Goal: Task Accomplishment & Management: Use online tool/utility

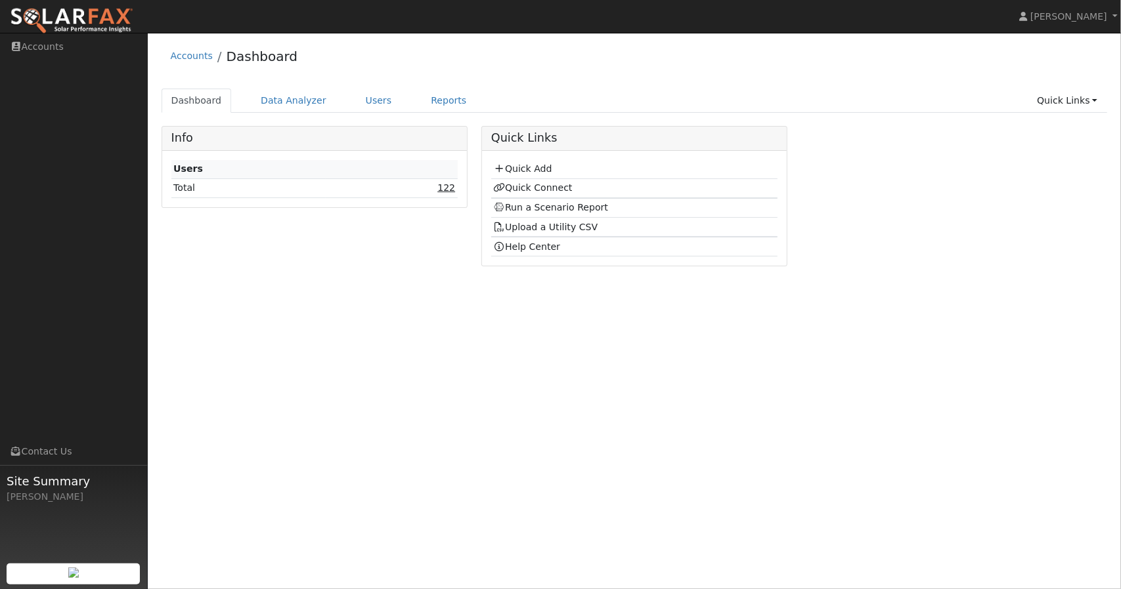
click at [451, 184] on link "122" at bounding box center [446, 187] width 18 height 11
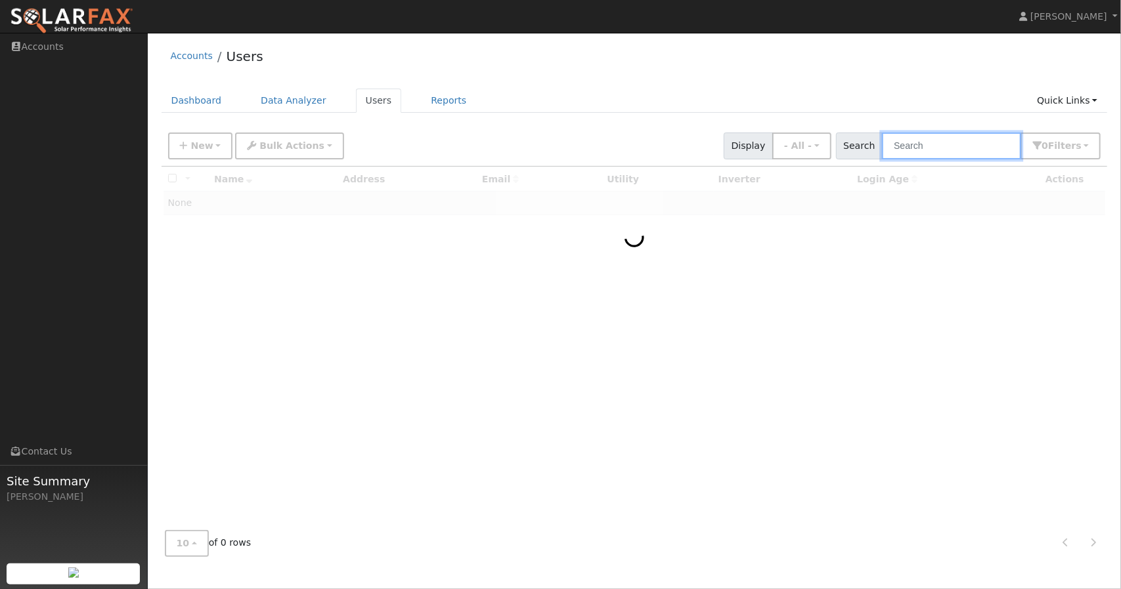
click at [945, 144] on input "text" at bounding box center [951, 146] width 139 height 27
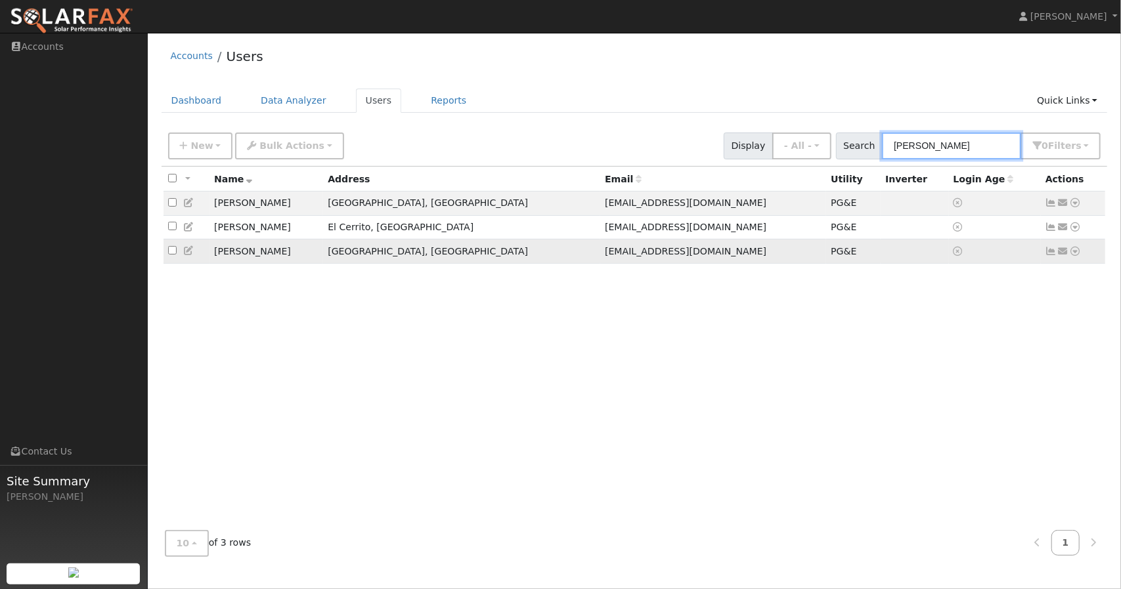
type input "[PERSON_NAME]"
click at [1077, 255] on icon at bounding box center [1075, 251] width 12 height 9
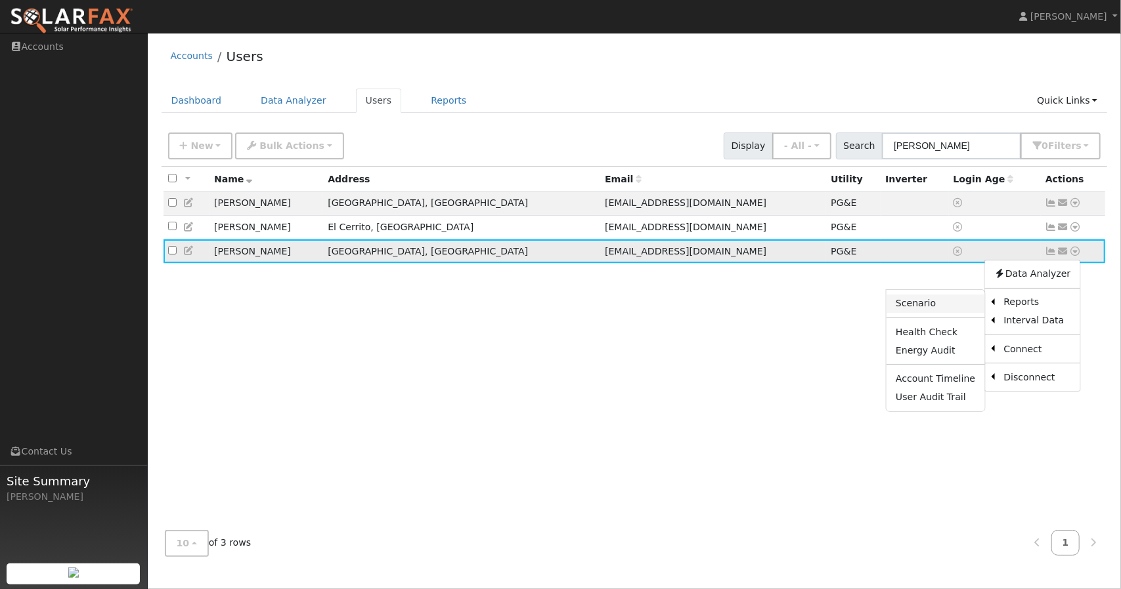
click at [960, 302] on link "Scenario" at bounding box center [935, 304] width 98 height 18
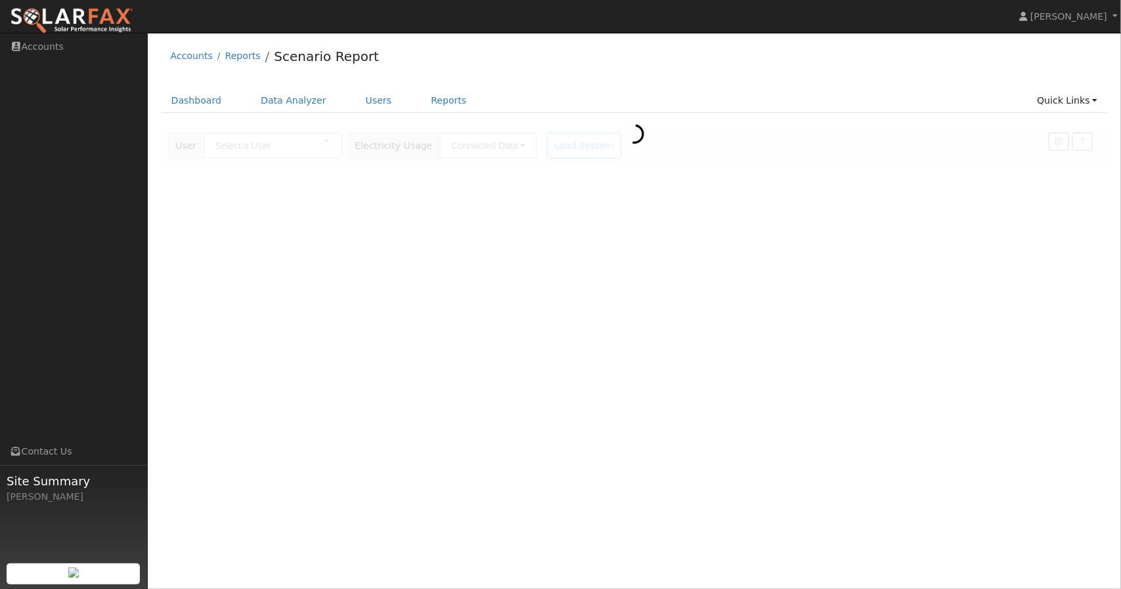
type input "[PERSON_NAME]"
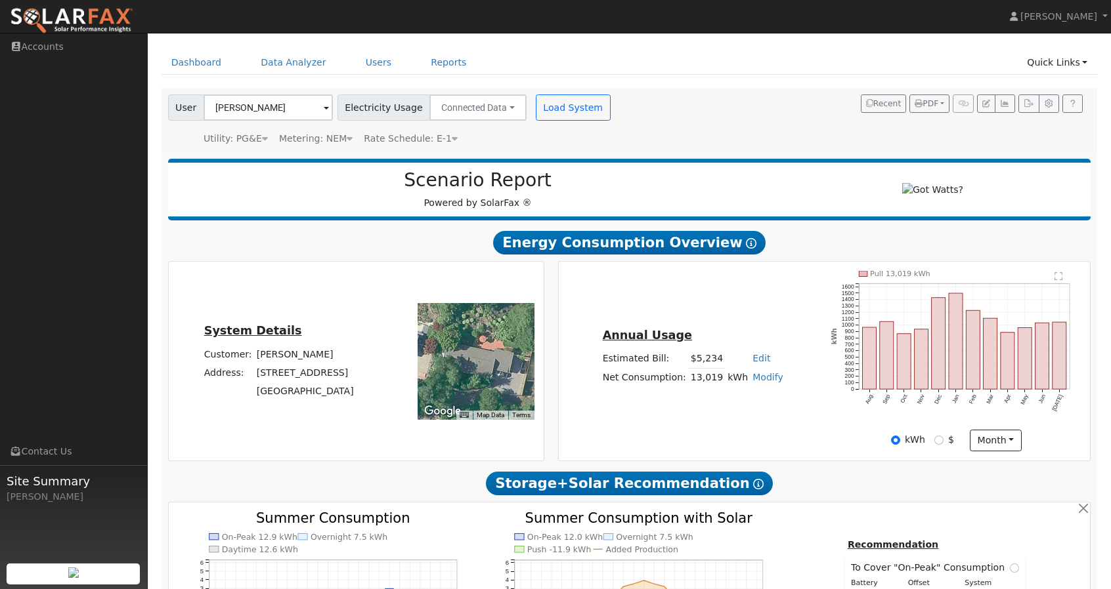
scroll to position [37, 0]
click at [775, 457] on div "Annual Usage Estimated Bill: $5,234 Edit Estimated Bill $ Annual Net Consumptio…" at bounding box center [824, 363] width 531 height 200
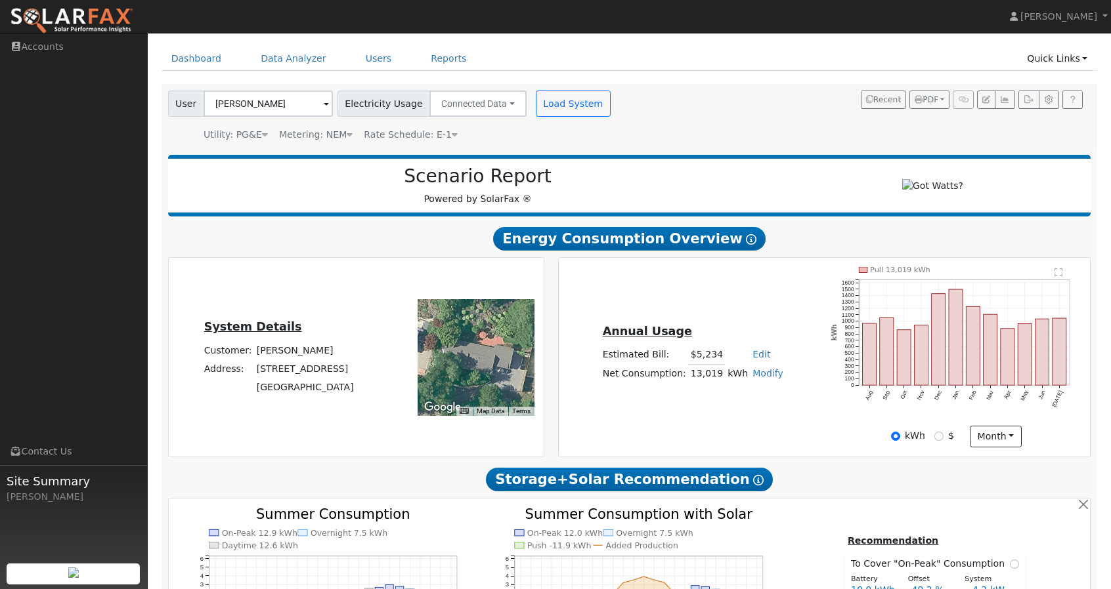
scroll to position [0, 0]
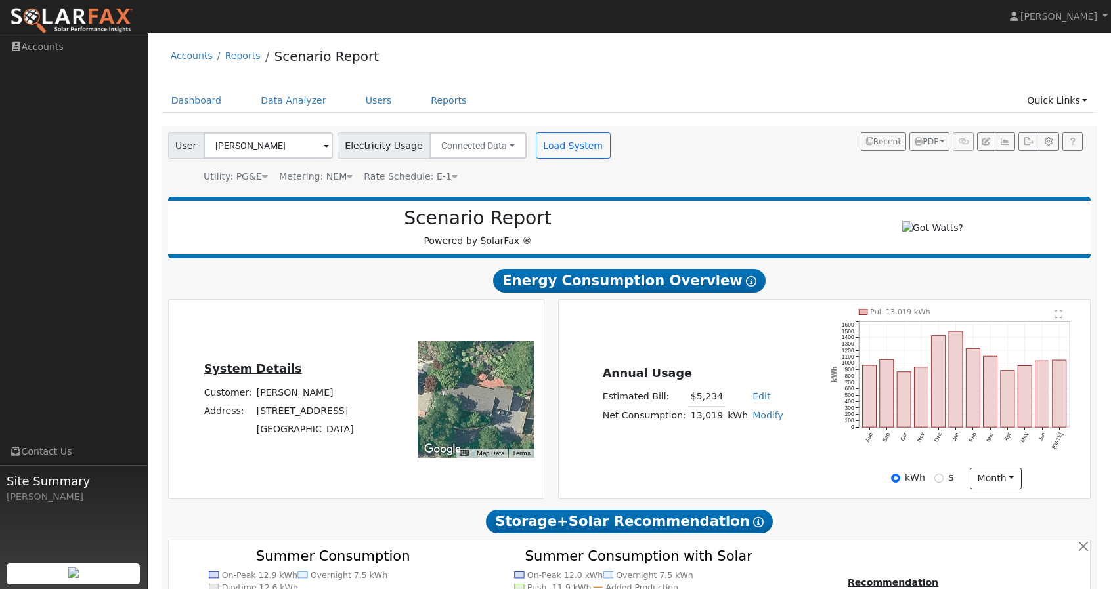
click at [746, 287] on icon at bounding box center [751, 281] width 11 height 11
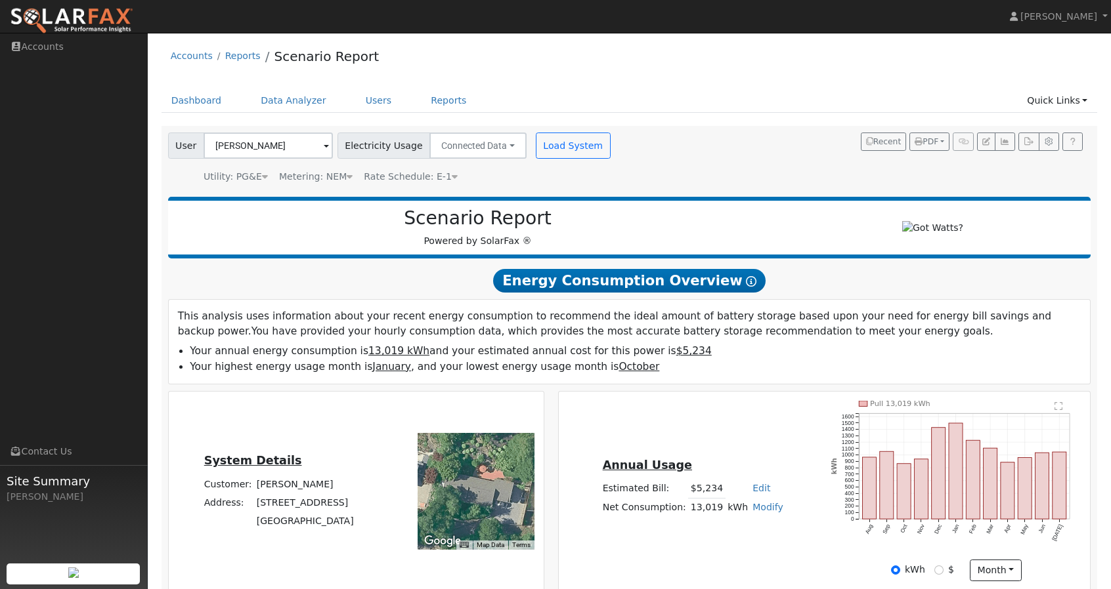
click at [746, 287] on icon at bounding box center [751, 281] width 11 height 11
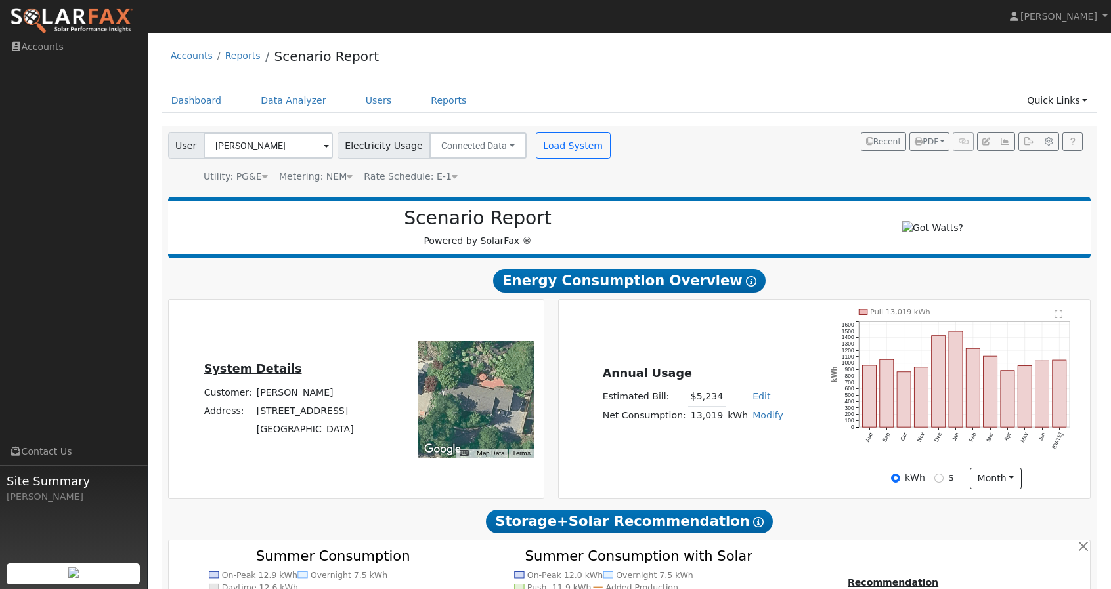
click at [746, 287] on icon at bounding box center [751, 281] width 11 height 11
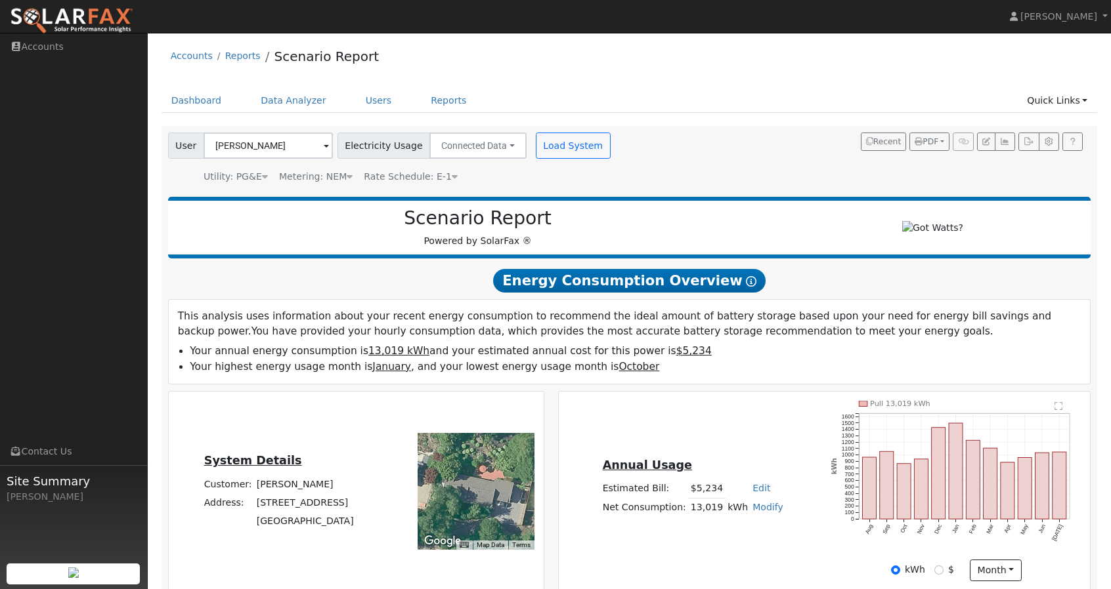
click at [746, 287] on icon at bounding box center [751, 281] width 11 height 11
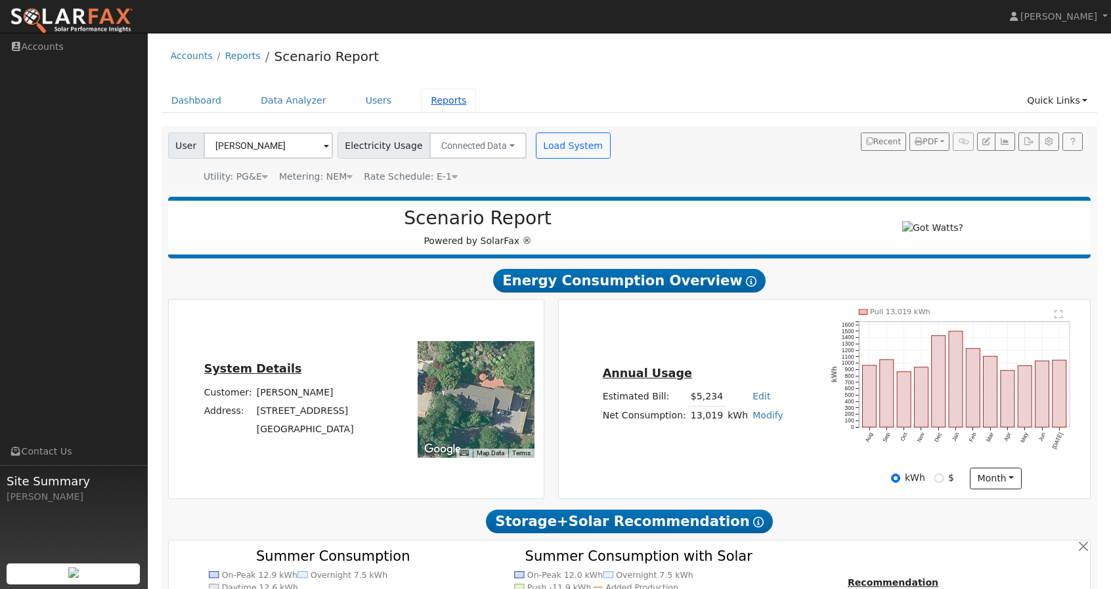
click at [423, 106] on link "Reports" at bounding box center [448, 101] width 55 height 24
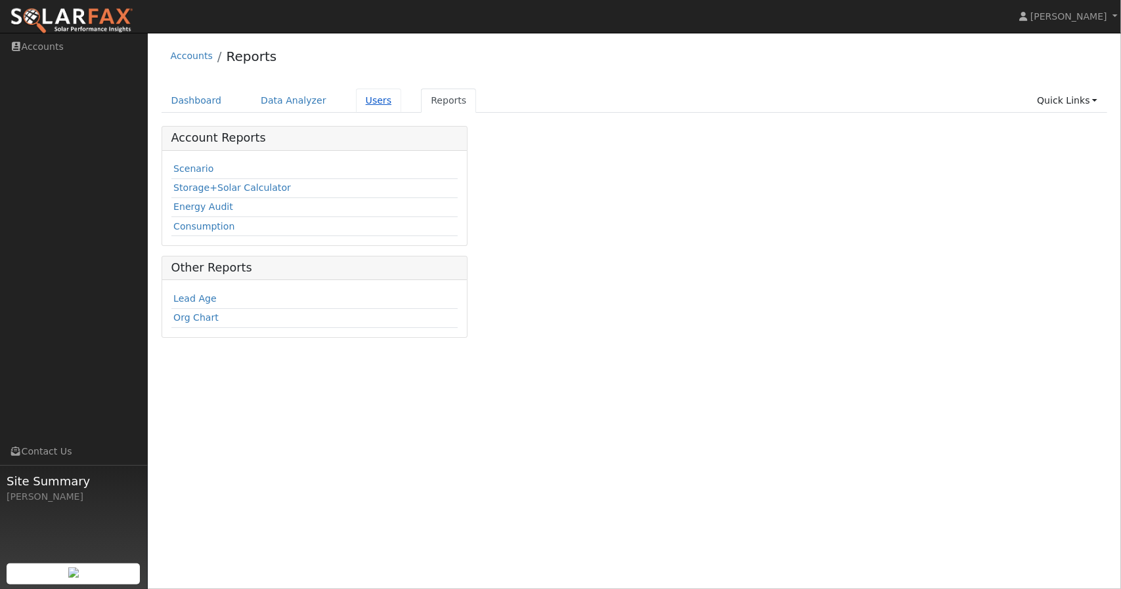
click at [364, 106] on link "Users" at bounding box center [379, 101] width 46 height 24
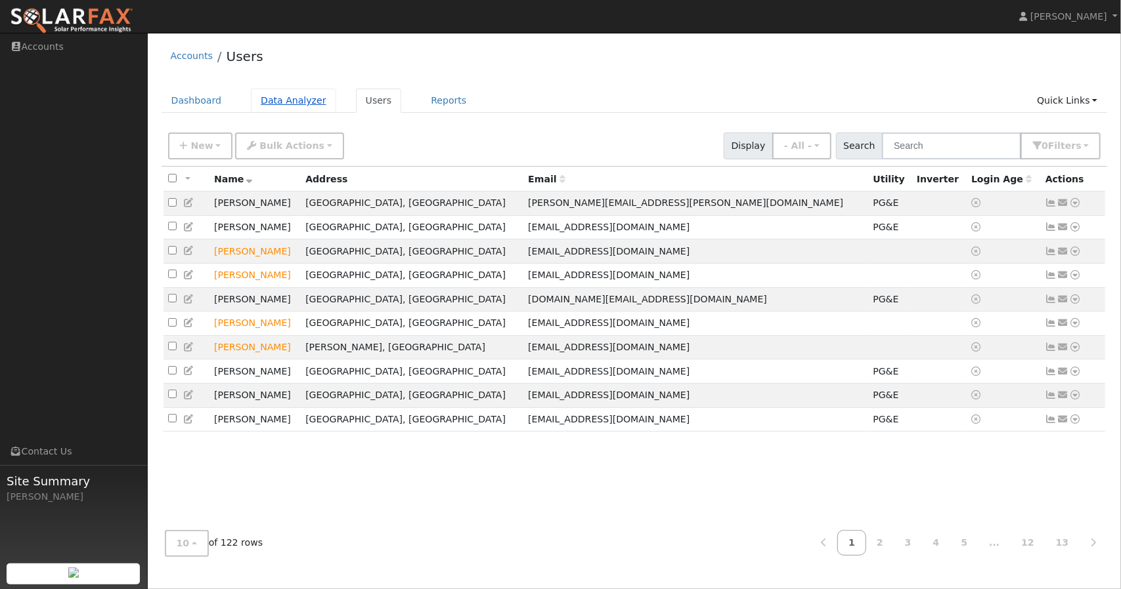
click at [289, 111] on link "Data Analyzer" at bounding box center [293, 101] width 85 height 24
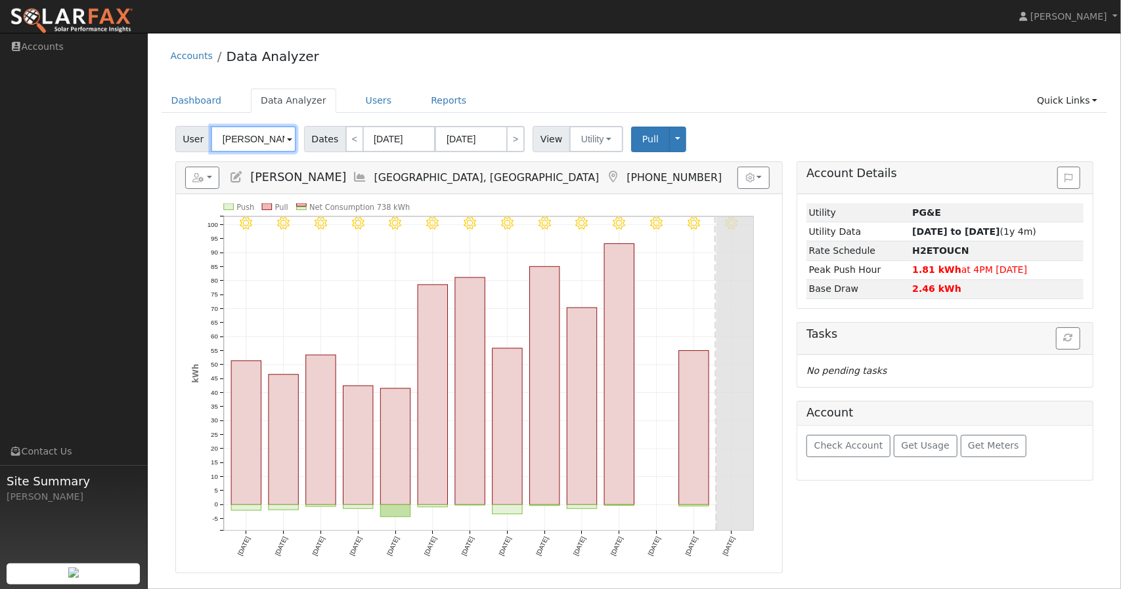
click at [264, 141] on input "[PERSON_NAME]" at bounding box center [253, 139] width 85 height 26
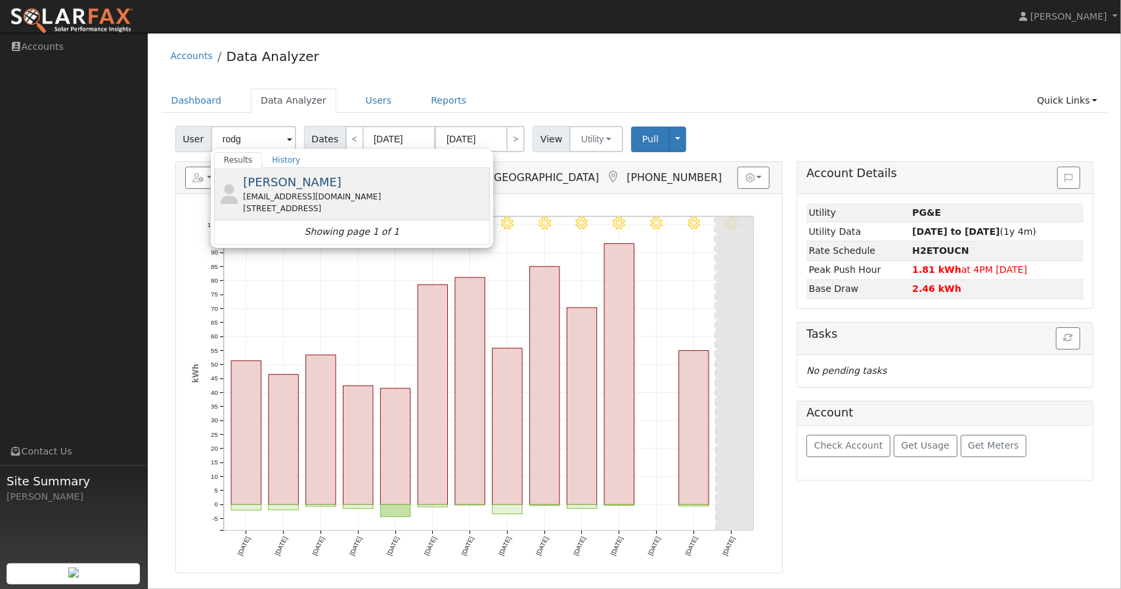
click at [286, 183] on span "[PERSON_NAME]" at bounding box center [292, 182] width 98 height 14
type input "[PERSON_NAME]"
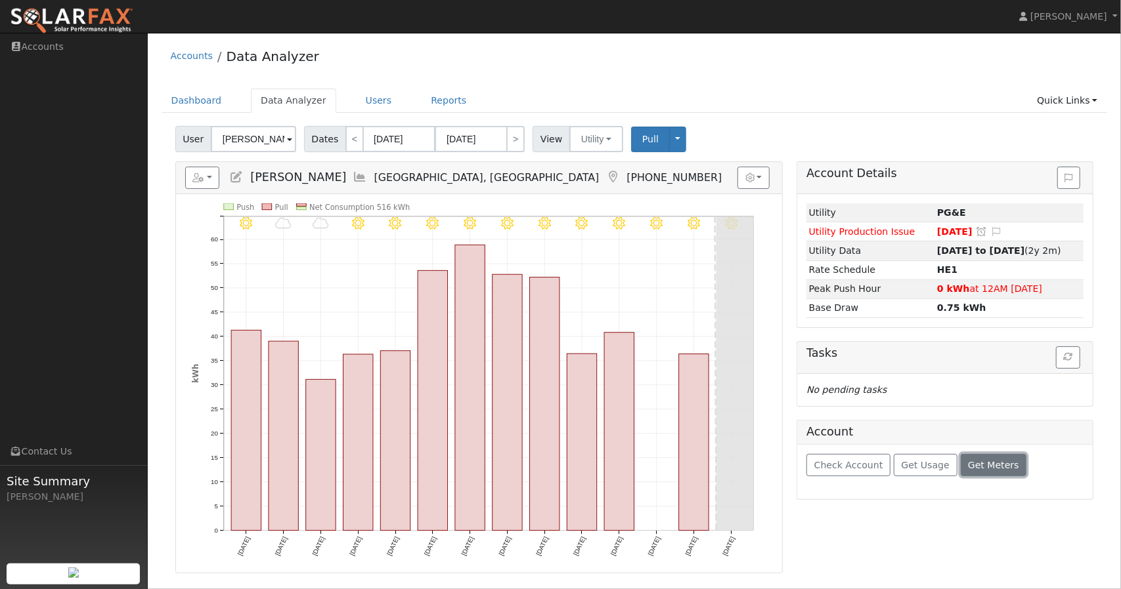
click at [973, 461] on span "Get Meters" at bounding box center [993, 465] width 51 height 11
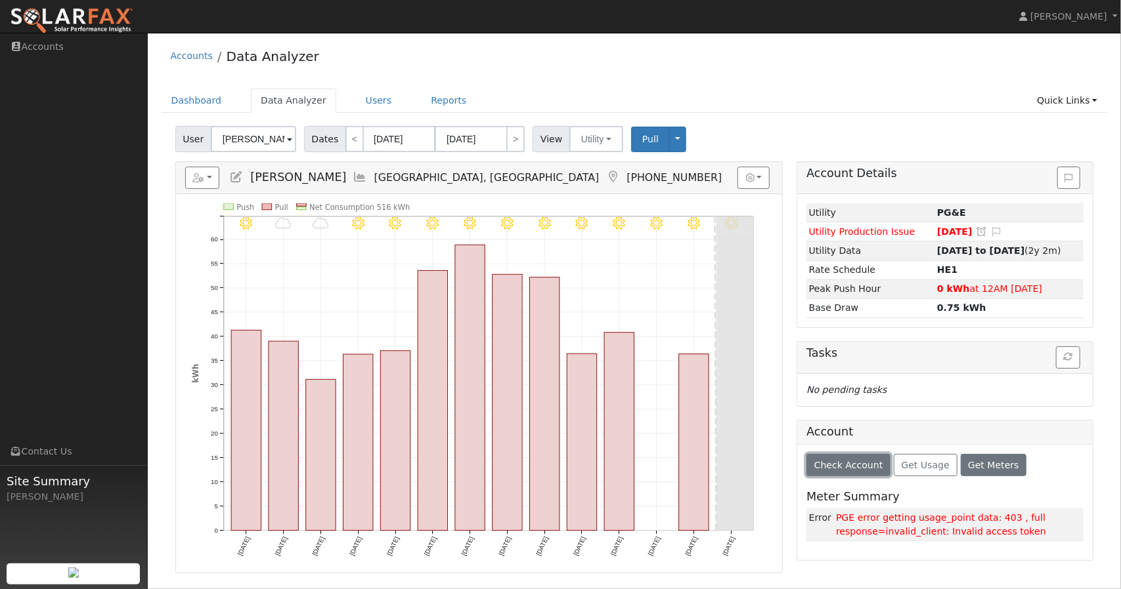
click at [861, 463] on span "Check Account" at bounding box center [848, 465] width 69 height 11
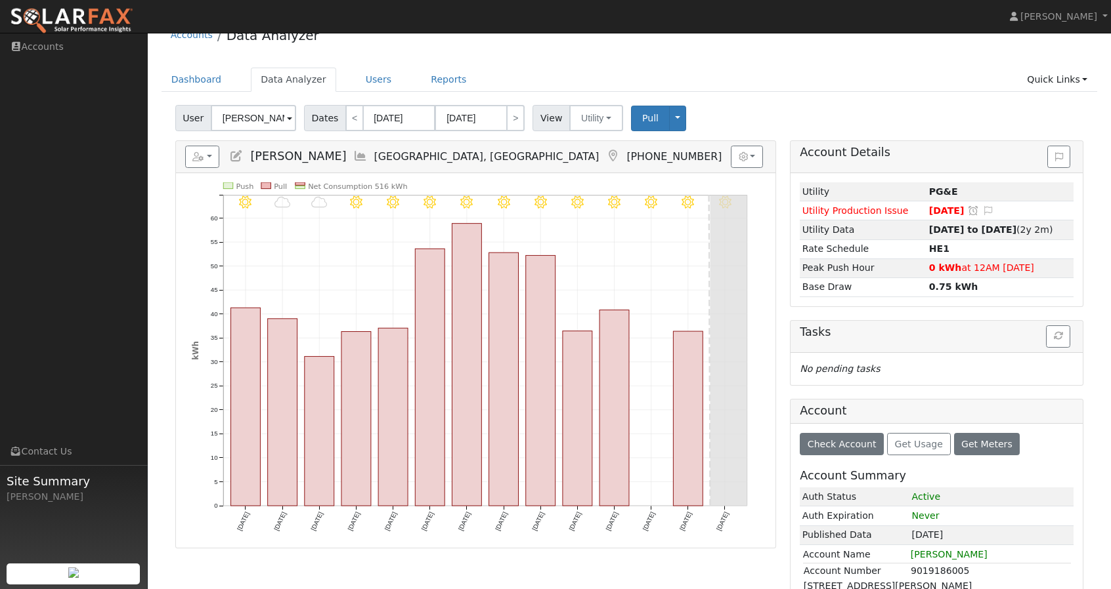
scroll to position [18, 0]
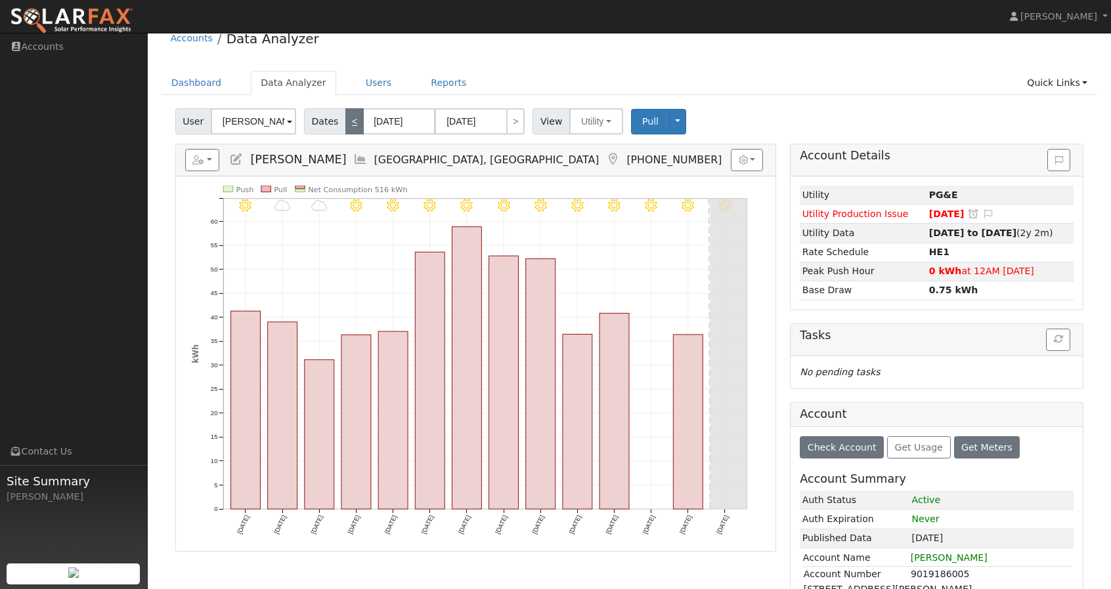
click at [345, 124] on link "<" at bounding box center [354, 121] width 18 height 26
type input "[DATE]"
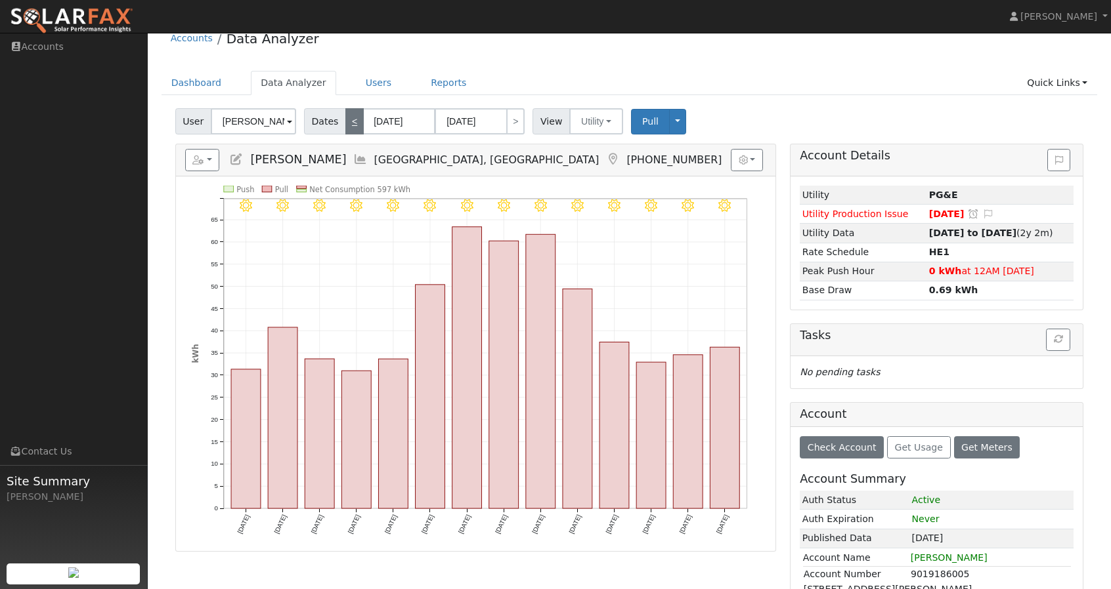
scroll to position [0, 0]
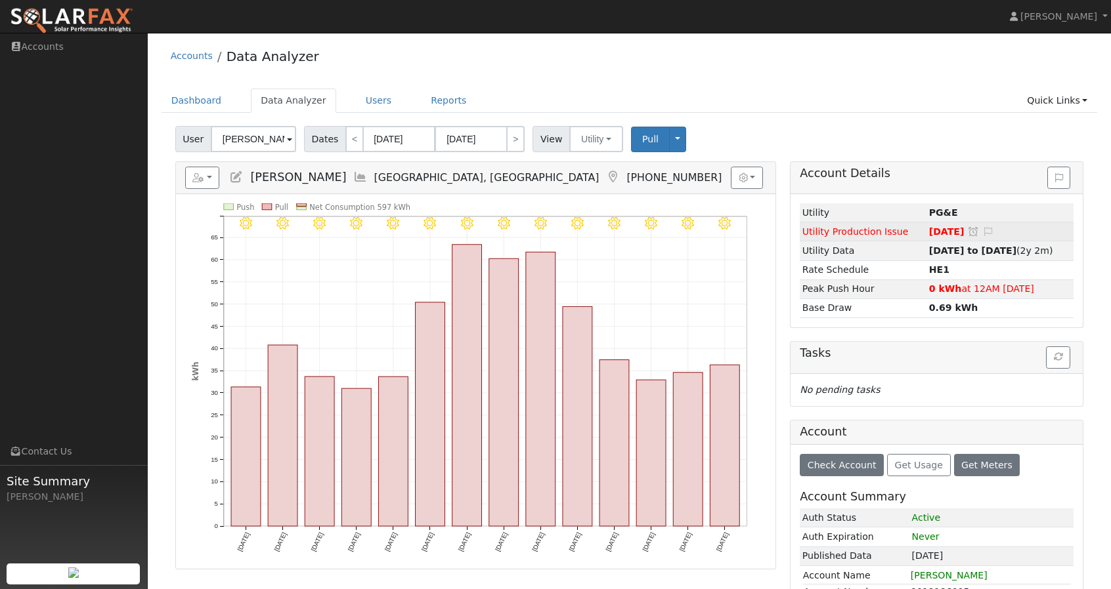
click at [970, 228] on icon at bounding box center [973, 231] width 12 height 9
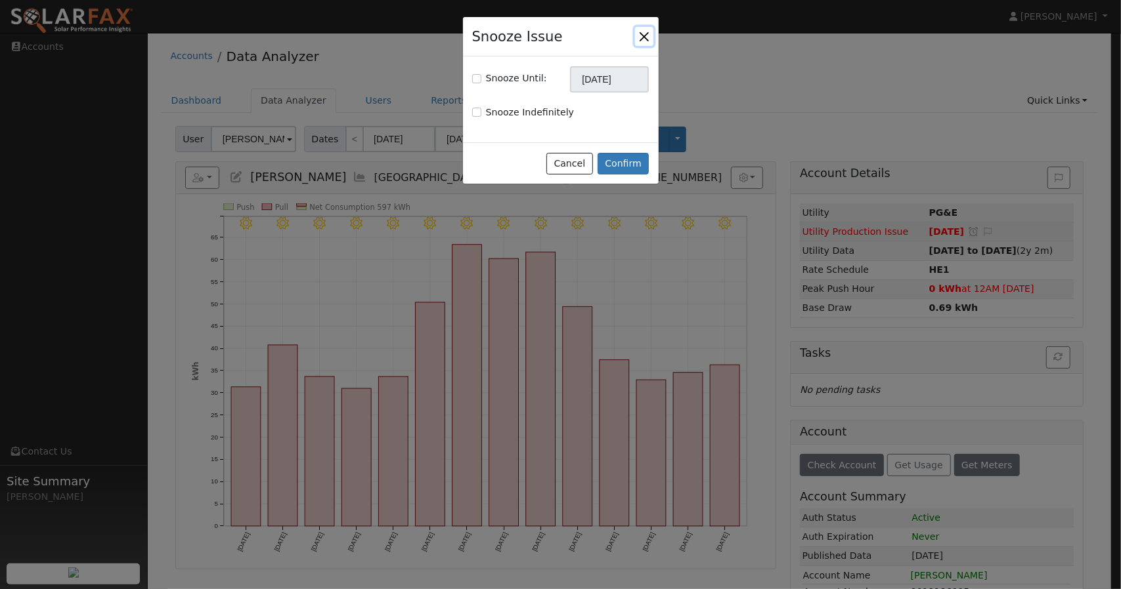
click at [645, 38] on button "button" at bounding box center [644, 36] width 18 height 18
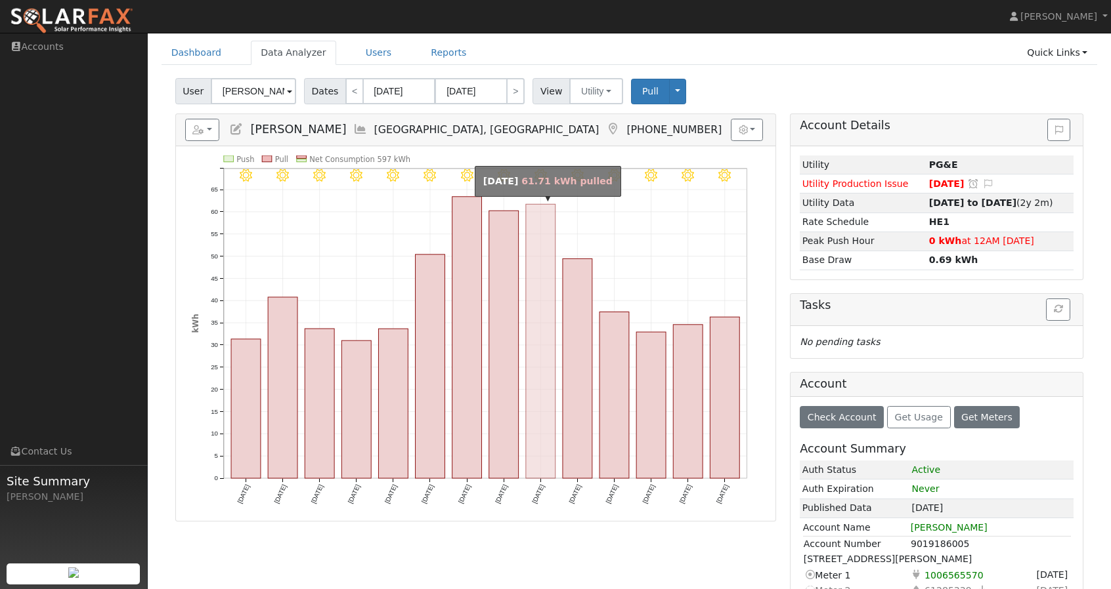
scroll to position [49, 0]
